Goal: Transaction & Acquisition: Purchase product/service

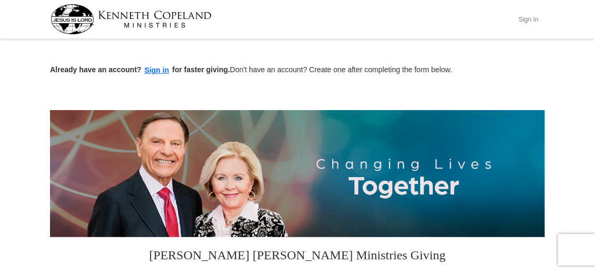
click at [531, 20] on button "Sign In" at bounding box center [529, 19] width 32 height 16
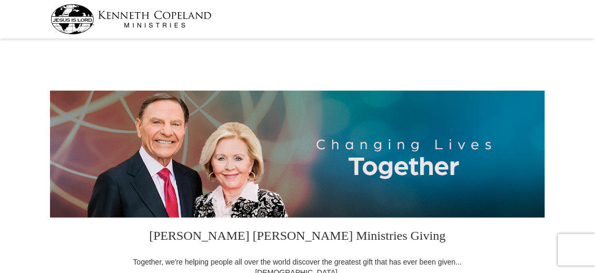
select select "KY"
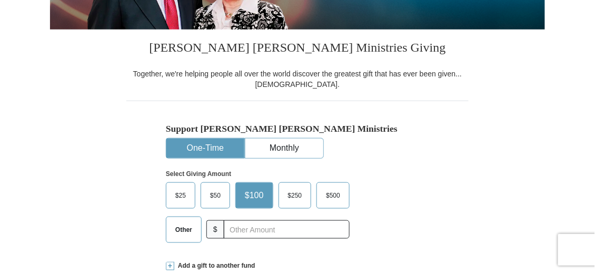
scroll to position [210, 0]
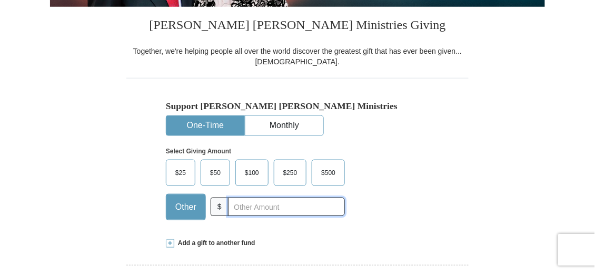
click at [287, 211] on input "text" at bounding box center [286, 206] width 117 height 18
type input "30"
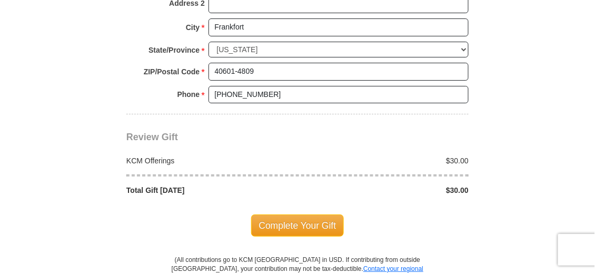
scroll to position [895, 0]
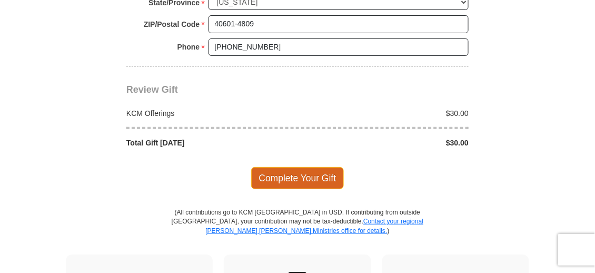
click at [319, 167] on span "Complete Your Gift" at bounding box center [297, 178] width 93 height 22
